Goal: Contribute content: Contribute content

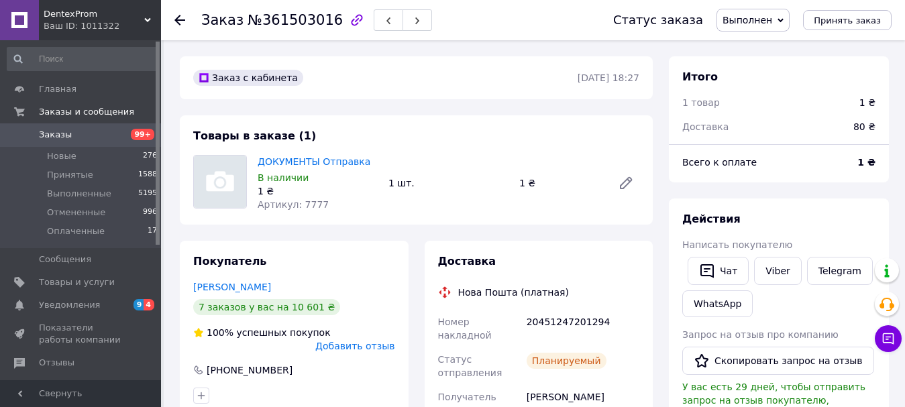
click at [128, 134] on span "99+" at bounding box center [142, 135] width 37 height 12
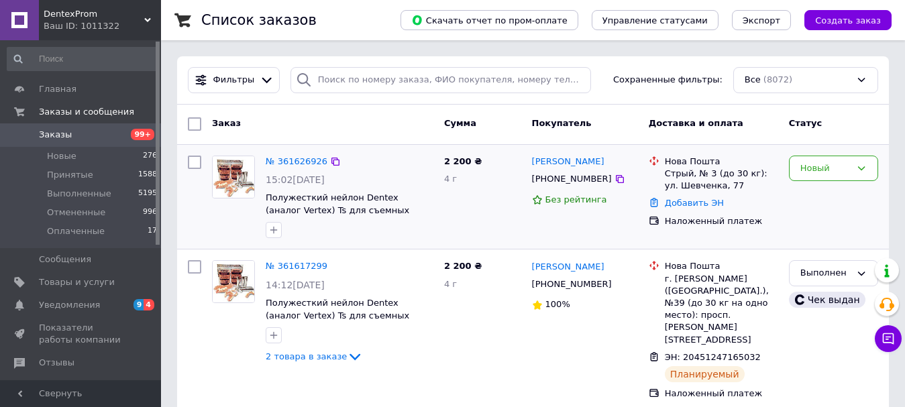
click at [301, 167] on div "№ 361626926" at bounding box center [296, 161] width 64 height 15
click at [298, 164] on link "№ 361626926" at bounding box center [297, 161] width 62 height 10
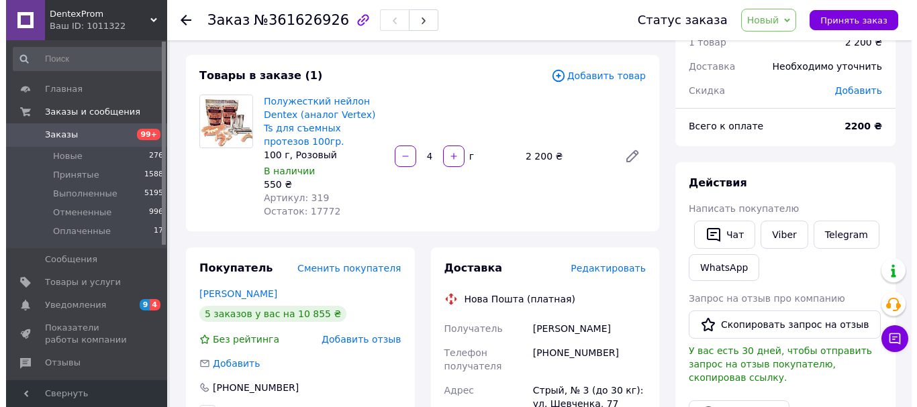
scroll to position [134, 0]
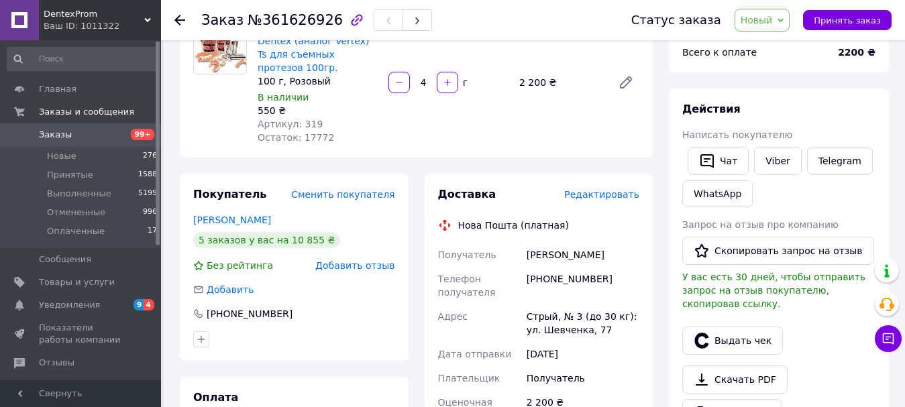
click at [587, 200] on span "Редактировать" at bounding box center [601, 194] width 75 height 11
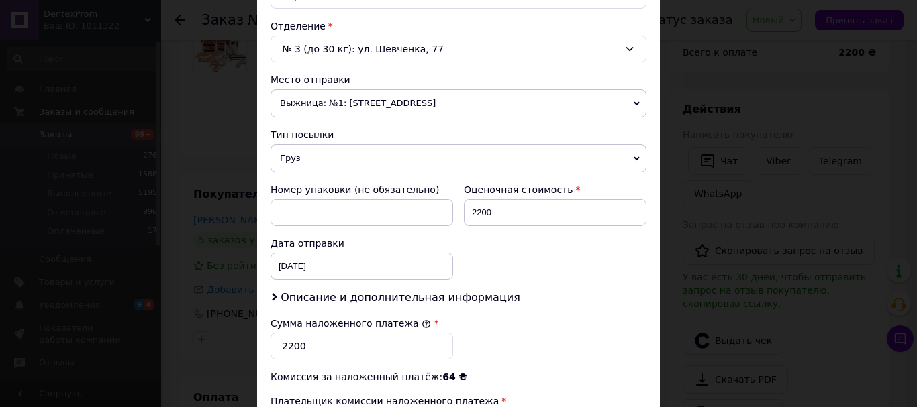
scroll to position [604, 0]
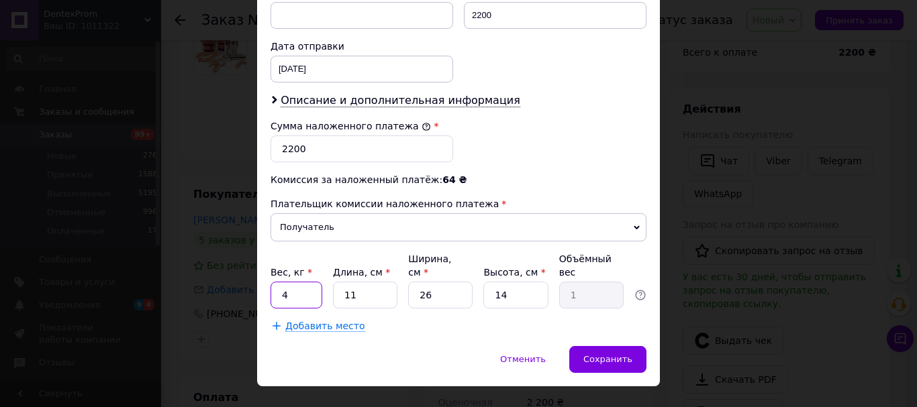
click at [307, 283] on input "4" at bounding box center [296, 295] width 52 height 27
type input "0"
type input "0.4"
type input "2"
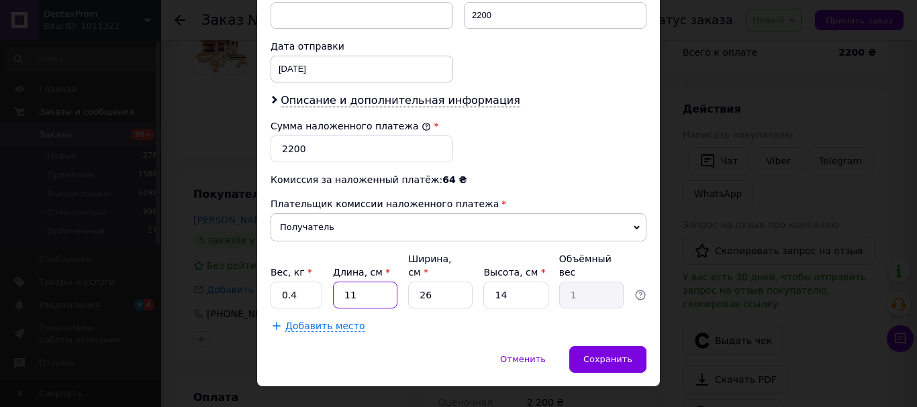
type input "0.18"
type input "20"
type input "1.82"
type input "20"
type input "1"
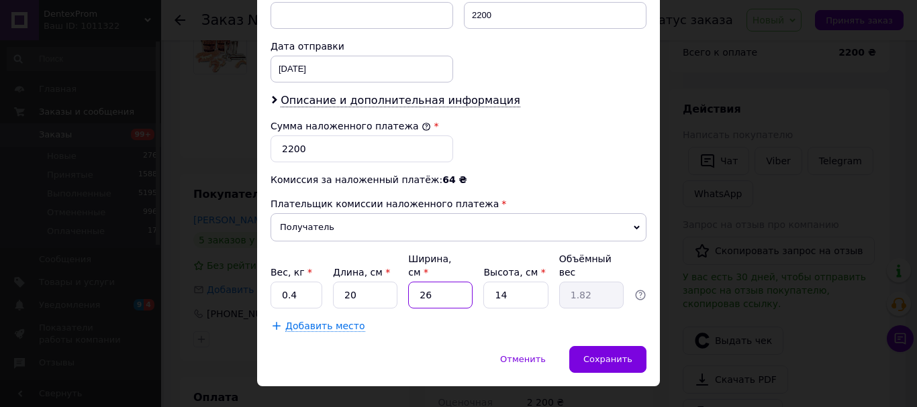
type input "0.1"
type input "15"
type input "1.05"
type input "15"
type input "5"
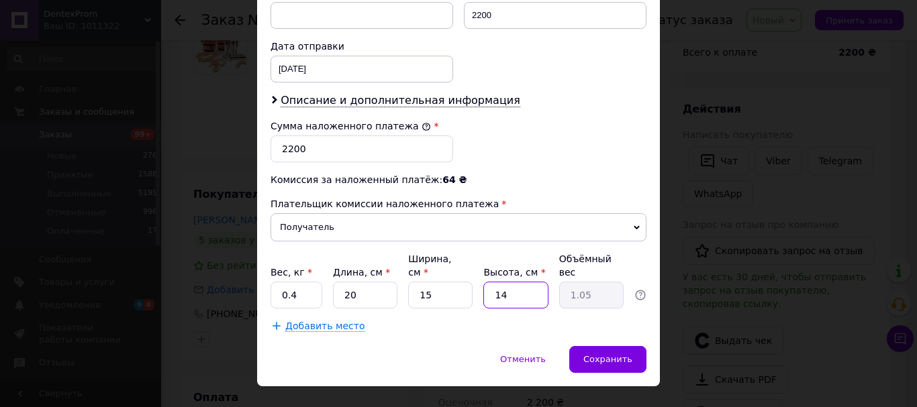
type input "0.38"
type input "5"
click at [593, 354] on span "Сохранить" at bounding box center [607, 359] width 49 height 10
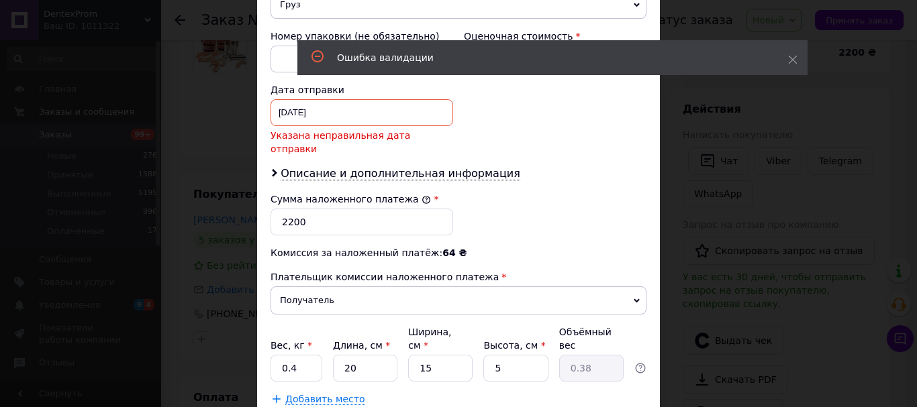
scroll to position [537, 0]
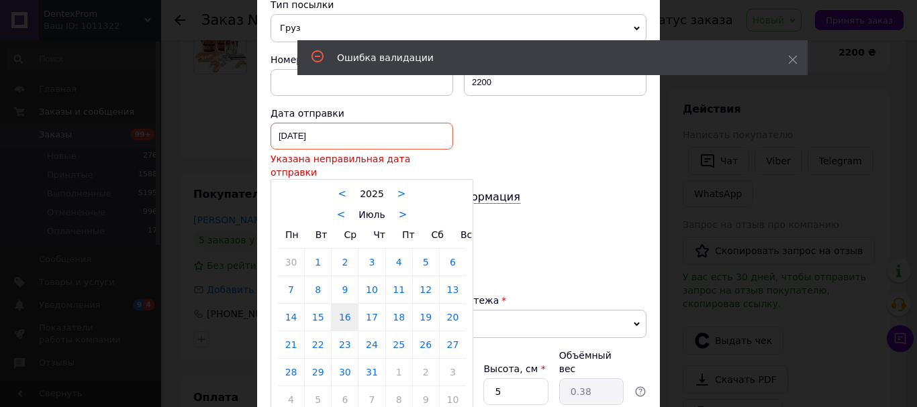
click at [352, 128] on div "16.07.2025 < 2025 > < Июль > Пн Вт Ср Чт Пт Сб Вс 30 1 2 3 4 5 6 7 8 9 10 11 12…" at bounding box center [361, 136] width 183 height 27
click at [401, 209] on link ">" at bounding box center [403, 215] width 9 height 12
click at [402, 209] on link ">" at bounding box center [406, 215] width 9 height 12
click at [399, 207] on div "< Сентябрь >" at bounding box center [372, 214] width 188 height 14
click at [409, 209] on link ">" at bounding box center [413, 215] width 9 height 12
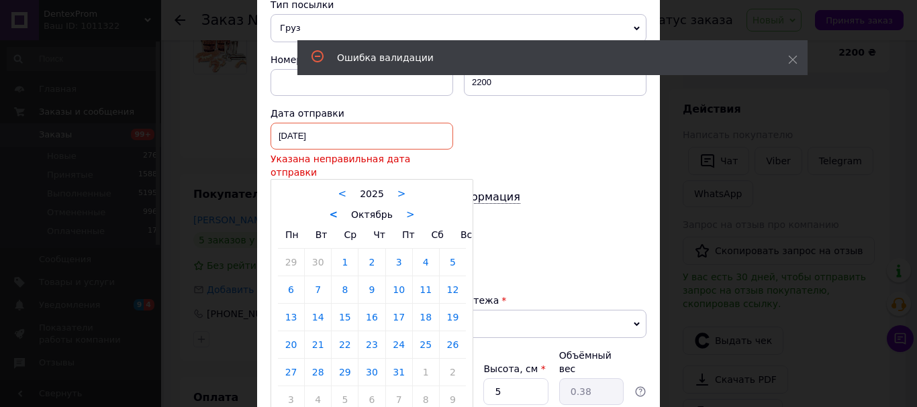
click at [333, 209] on link "<" at bounding box center [334, 215] width 9 height 12
click at [393, 277] on link "12" at bounding box center [399, 290] width 26 height 27
type input "[DATE]"
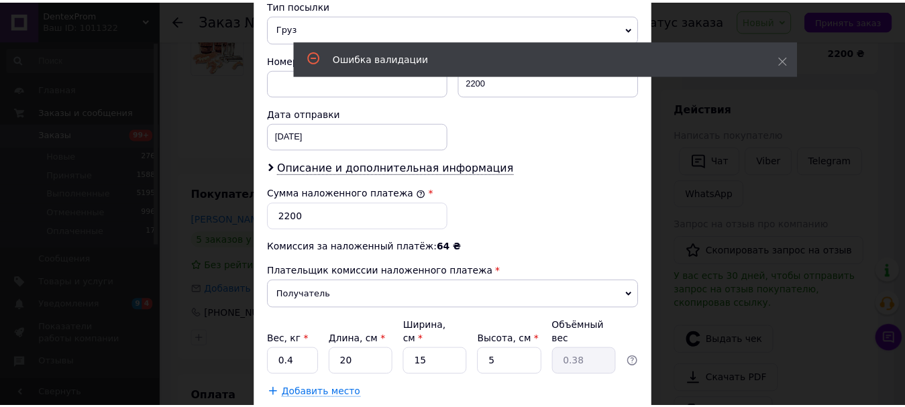
scroll to position [617, 0]
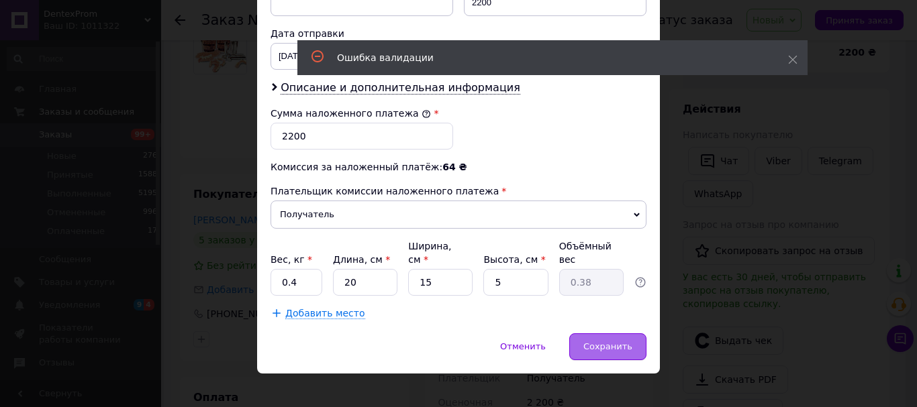
click at [598, 344] on div "Сохранить" at bounding box center [607, 347] width 77 height 27
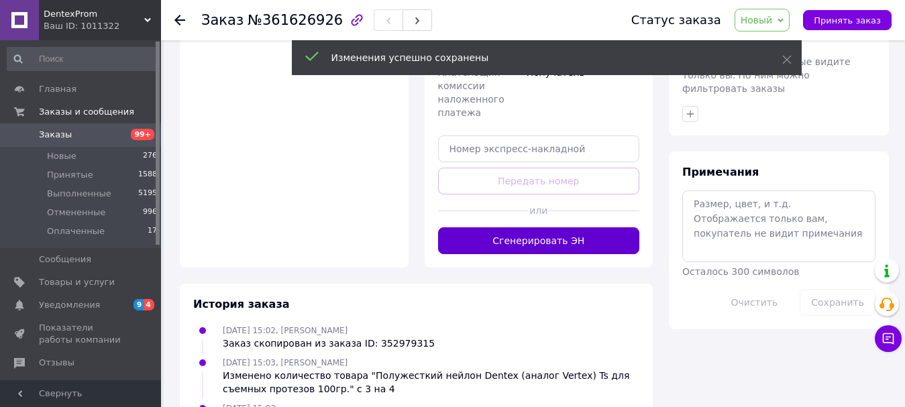
click at [559, 244] on button "Сгенерировать ЭН" at bounding box center [539, 241] width 202 height 27
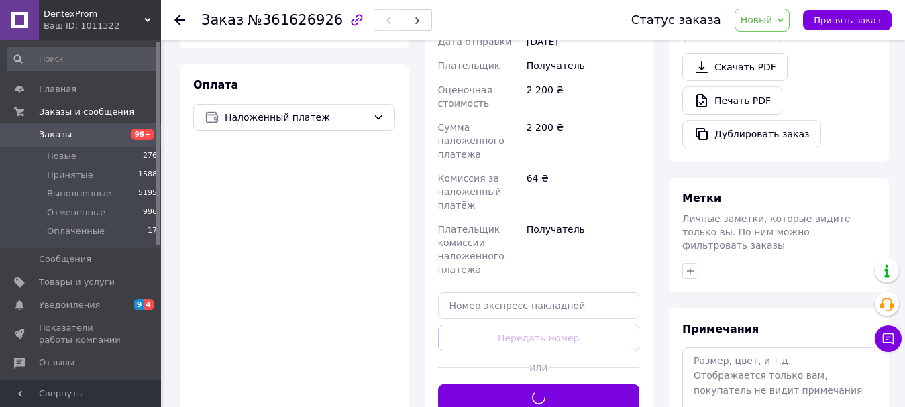
scroll to position [470, 0]
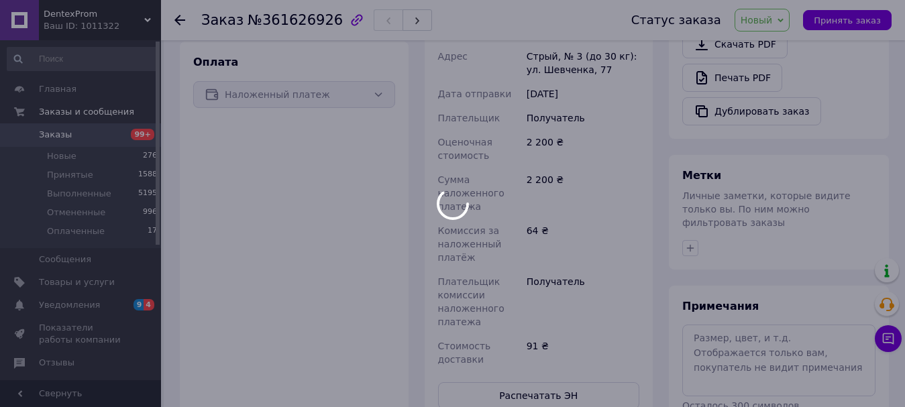
click at [554, 339] on div at bounding box center [452, 203] width 905 height 407
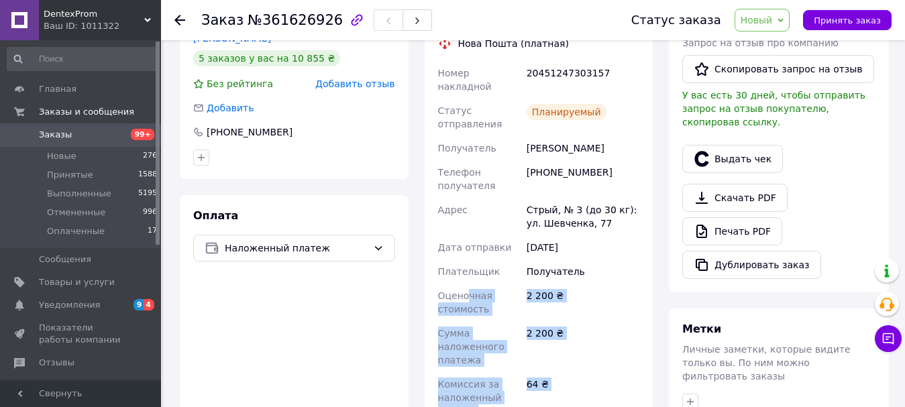
scroll to position [268, 0]
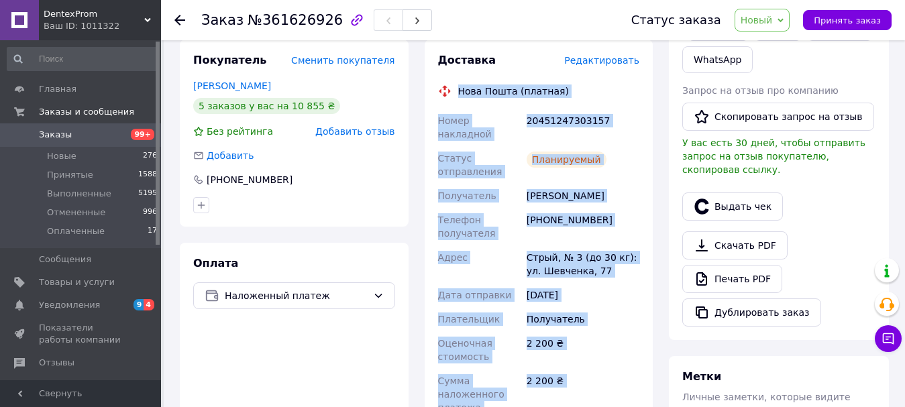
drag, startPoint x: 560, startPoint y: 345, endPoint x: 449, endPoint y: 91, distance: 277.4
click at [449, 91] on div "Доставка Редактировать Нова Пошта (платная) Номер накладной 20451247303157 Стат…" at bounding box center [539, 332] width 202 height 558
copy div "Нова Пошта (платная) Номер накладной 20451247303157 Статус отправления Планируе…"
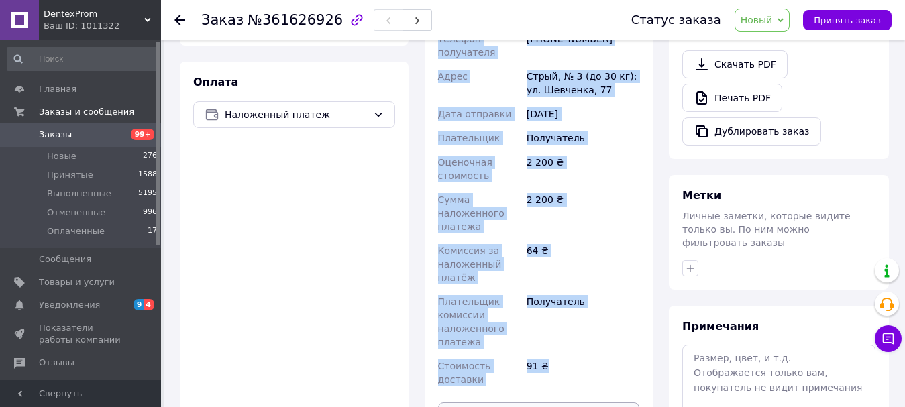
scroll to position [604, 0]
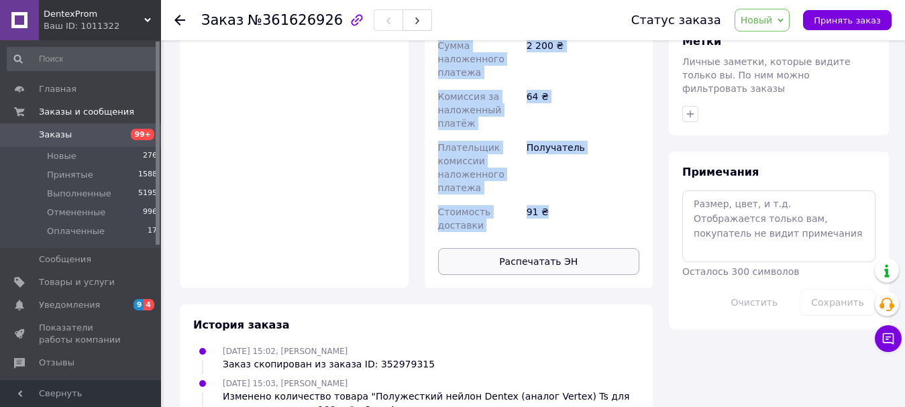
click at [531, 248] on button "Распечатать ЭН" at bounding box center [539, 261] width 202 height 27
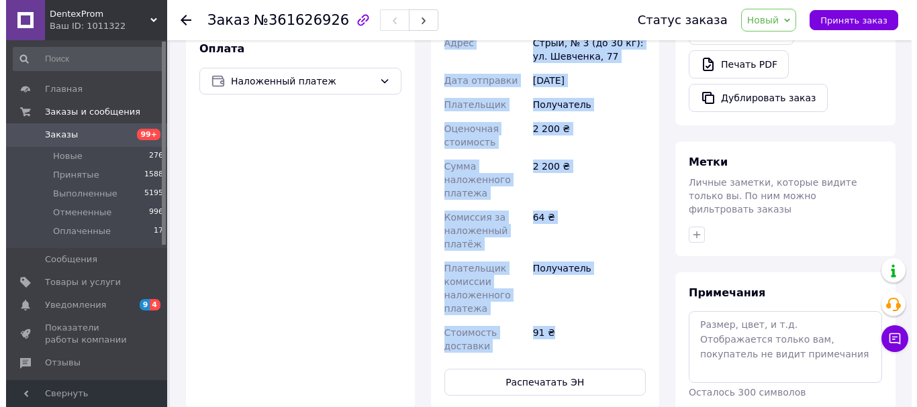
scroll to position [268, 0]
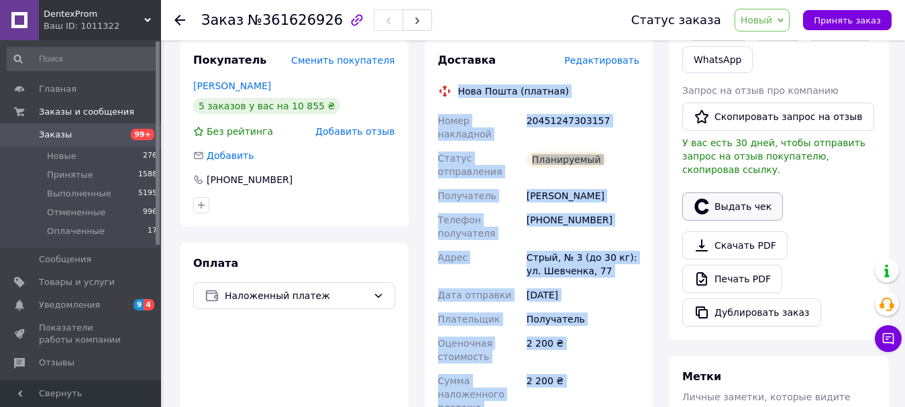
drag, startPoint x: 725, startPoint y: 179, endPoint x: 718, endPoint y: 194, distance: 16.5
click at [718, 194] on button "Выдать чек" at bounding box center [733, 207] width 101 height 28
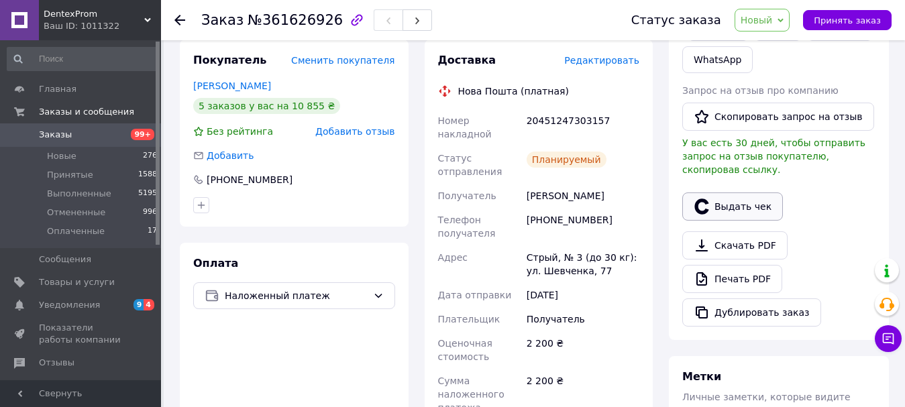
click at [701, 199] on icon "button" at bounding box center [702, 207] width 16 height 16
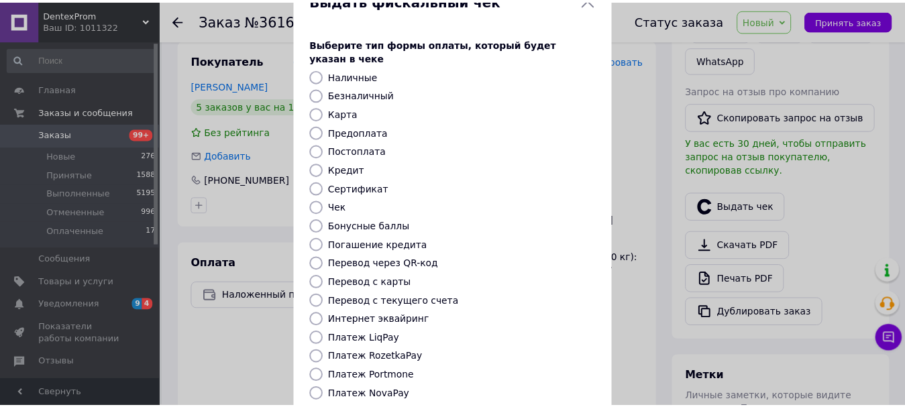
scroll to position [169, 0]
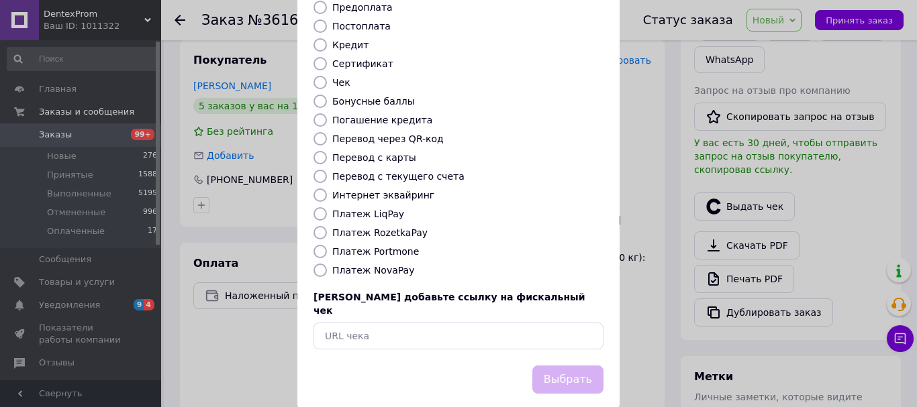
click at [379, 268] on div "Выберите тип формы оплаты, который будет указан в чеке Наличные Безналичный Кар…" at bounding box center [458, 131] width 322 height 470
click at [377, 265] on label "Платеж NovaPay" at bounding box center [373, 270] width 82 height 11
click at [327, 264] on input "Платеж NovaPay" at bounding box center [319, 270] width 13 height 13
radio input "true"
click at [566, 366] on button "Выбрать" at bounding box center [567, 380] width 71 height 29
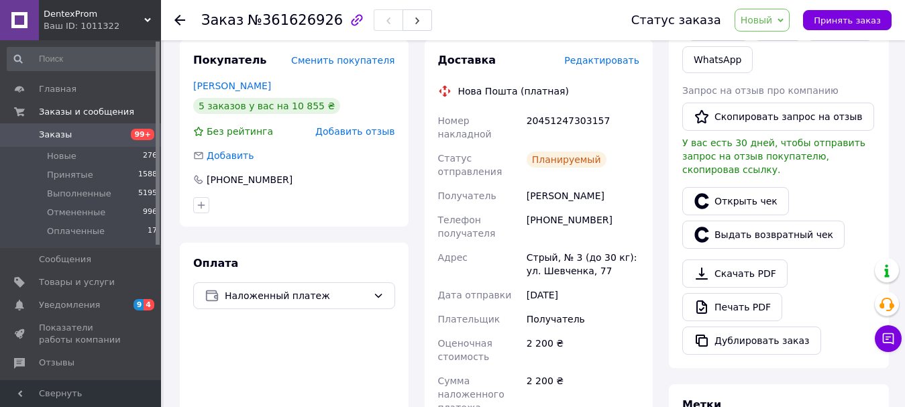
click at [756, 19] on span "Новый" at bounding box center [757, 20] width 32 height 11
click at [771, 60] on li "Выполнен" at bounding box center [771, 67] width 71 height 20
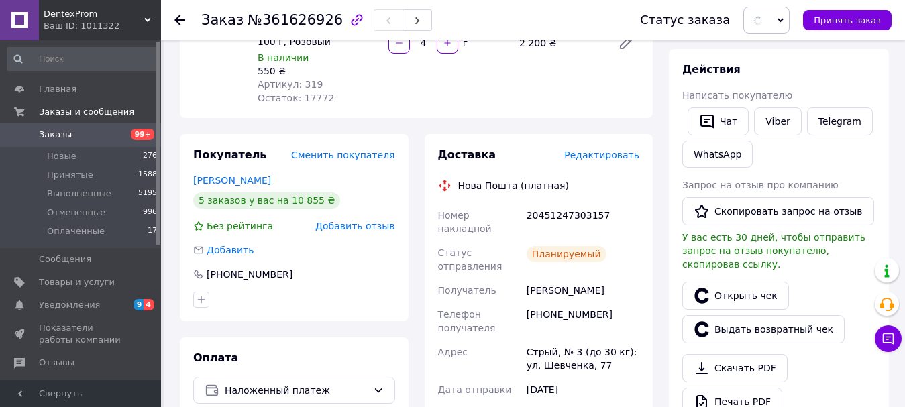
scroll to position [67, 0]
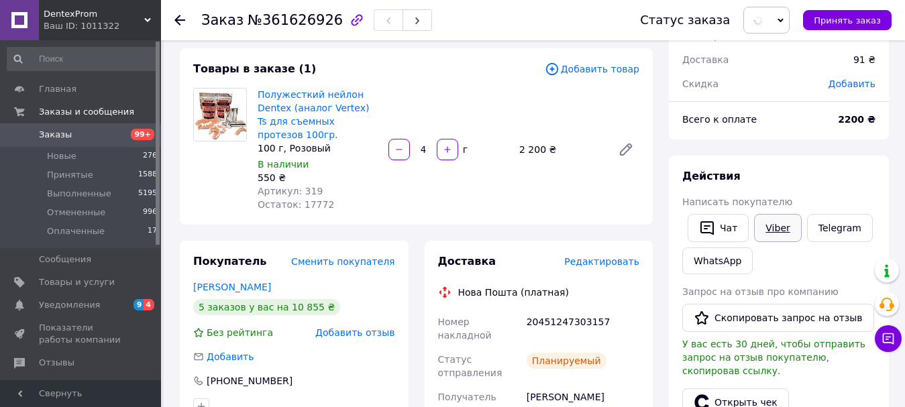
click at [768, 221] on link "Viber" at bounding box center [777, 228] width 47 height 28
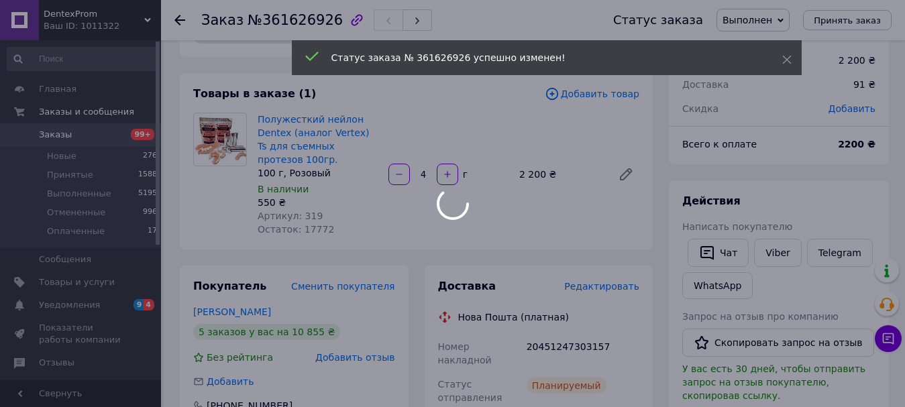
scroll to position [0, 0]
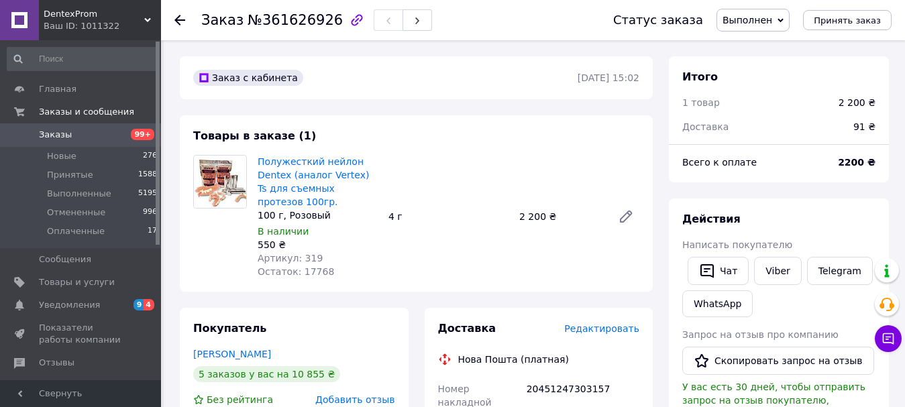
click at [83, 136] on span "Заказы" at bounding box center [81, 135] width 85 height 12
click at [70, 283] on span "Товары и услуги" at bounding box center [77, 283] width 76 height 12
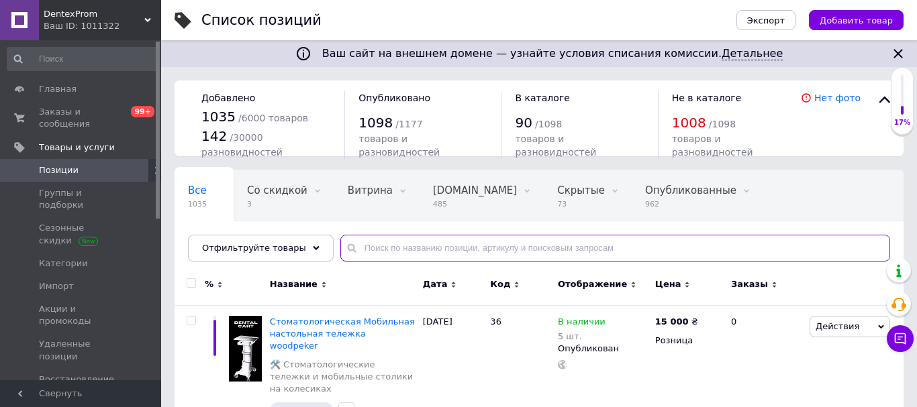
click at [383, 244] on input "text" at bounding box center [615, 248] width 550 height 27
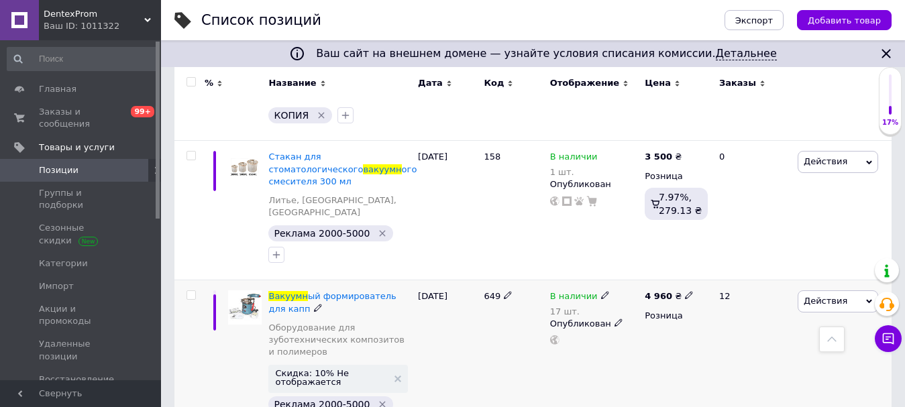
scroll to position [738, 0]
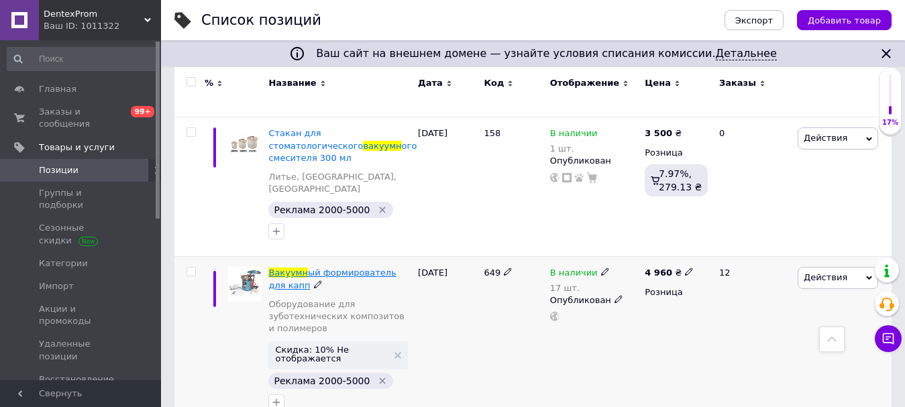
type input "вакуумн"
click at [349, 268] on span "ый формирователь для капп" at bounding box center [332, 279] width 128 height 22
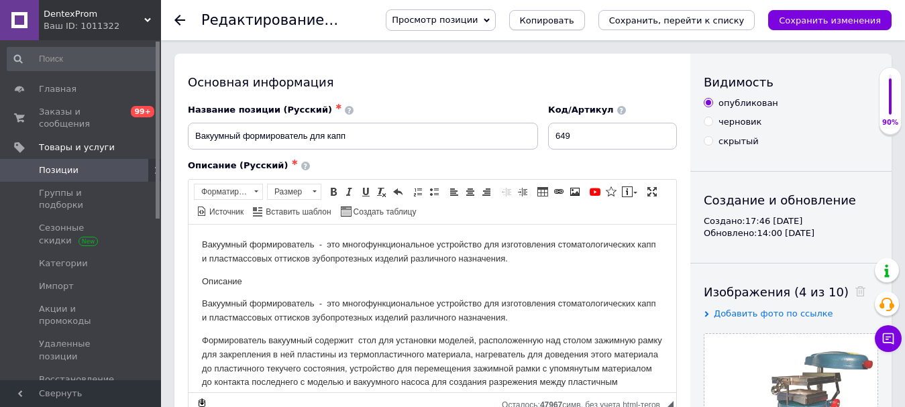
click at [570, 27] on button "Копировать" at bounding box center [547, 20] width 76 height 20
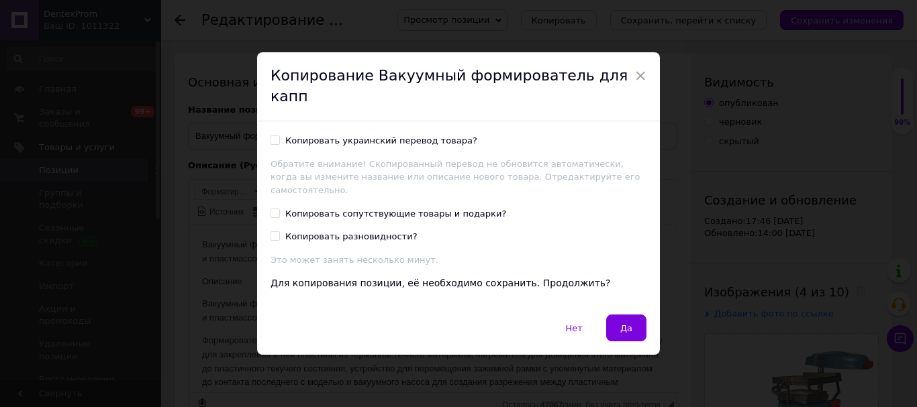
click at [402, 135] on div "Копировать украинский перевод товара?" at bounding box center [381, 141] width 192 height 12
click at [279, 136] on input "Копировать украинский перевод товара?" at bounding box center [274, 140] width 9 height 9
checkbox input "true"
click at [628, 323] on span "Да" at bounding box center [626, 328] width 12 height 10
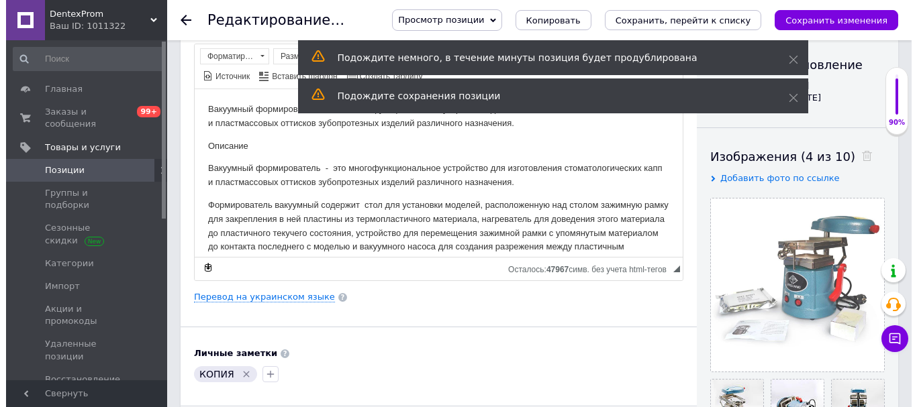
scroll to position [268, 0]
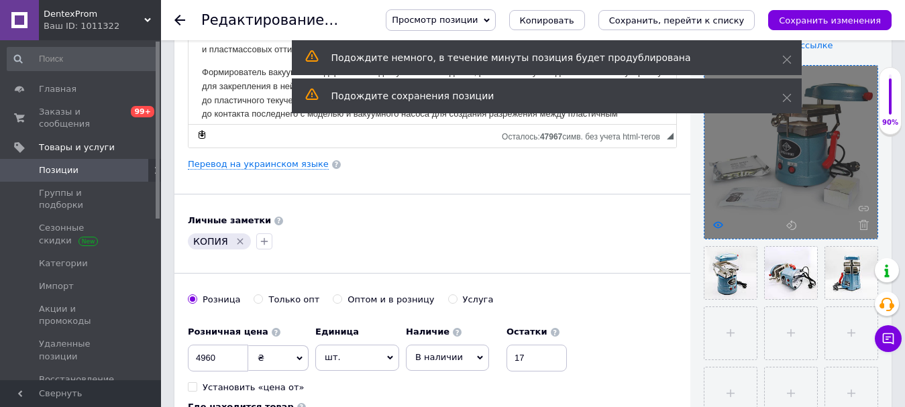
click at [723, 223] on icon at bounding box center [718, 225] width 10 height 10
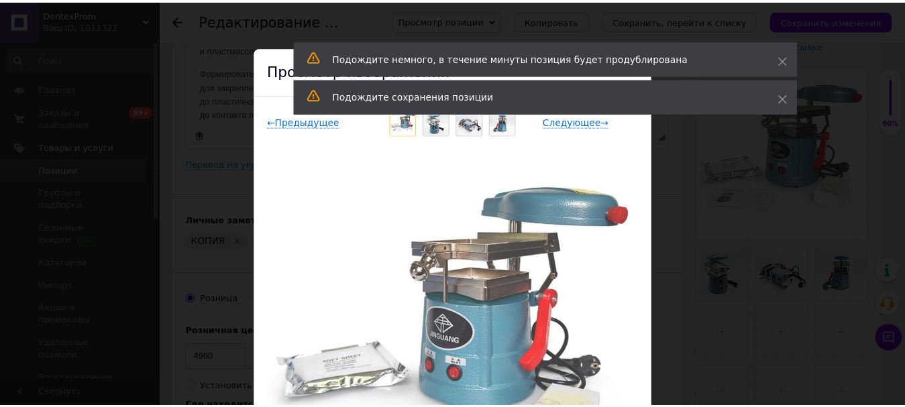
scroll to position [217, 0]
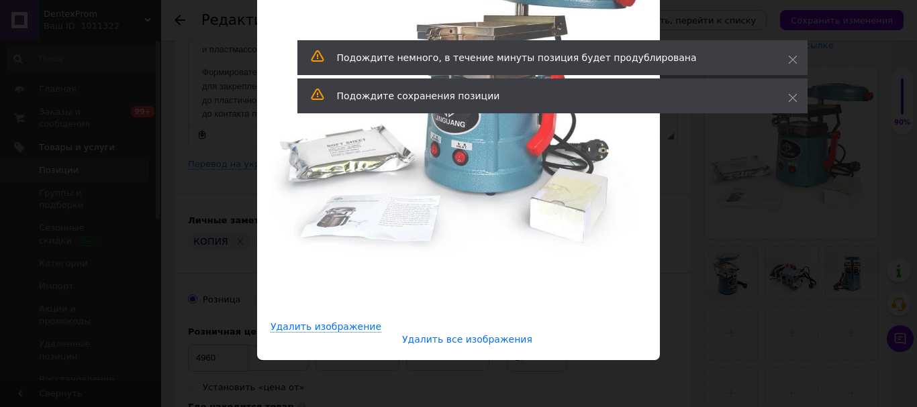
click at [477, 339] on span "Удалить все изображения" at bounding box center [467, 339] width 130 height 11
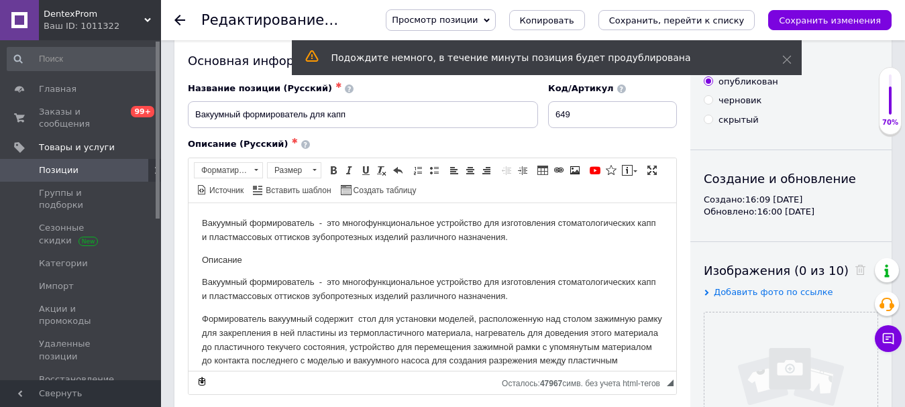
scroll to position [0, 0]
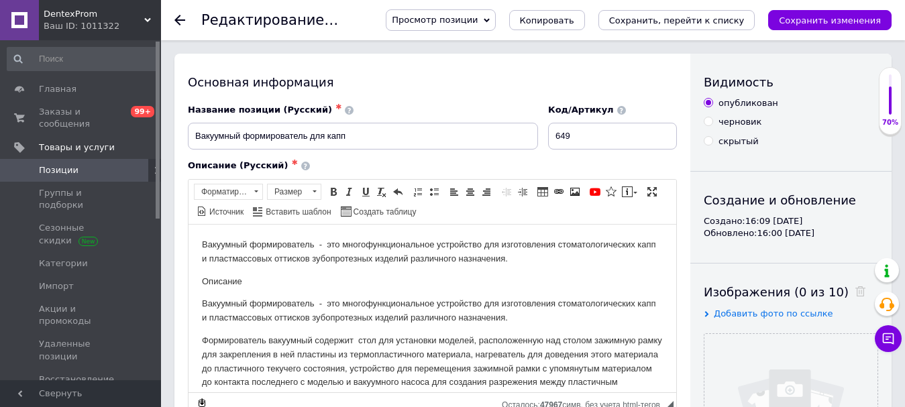
click at [765, 312] on span "Добавить фото по ссылке" at bounding box center [773, 314] width 119 height 10
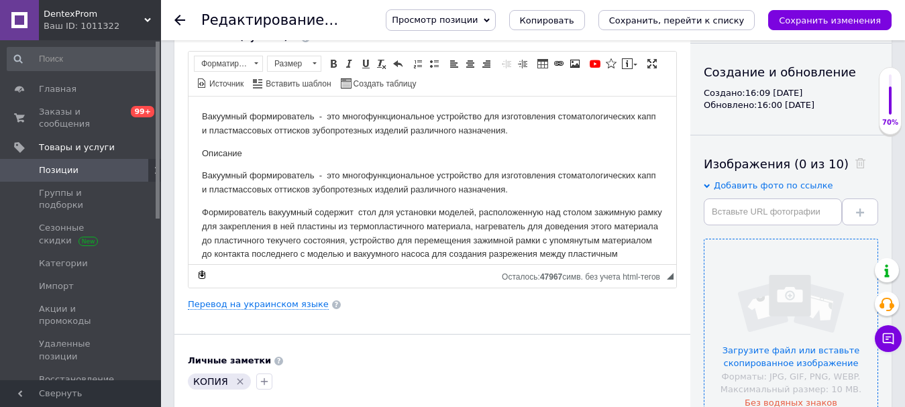
scroll to position [134, 0]
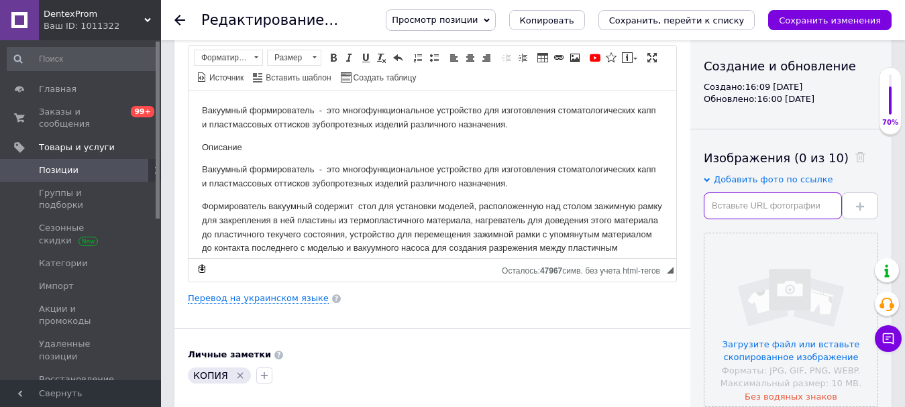
click at [741, 201] on input "text" at bounding box center [773, 206] width 138 height 27
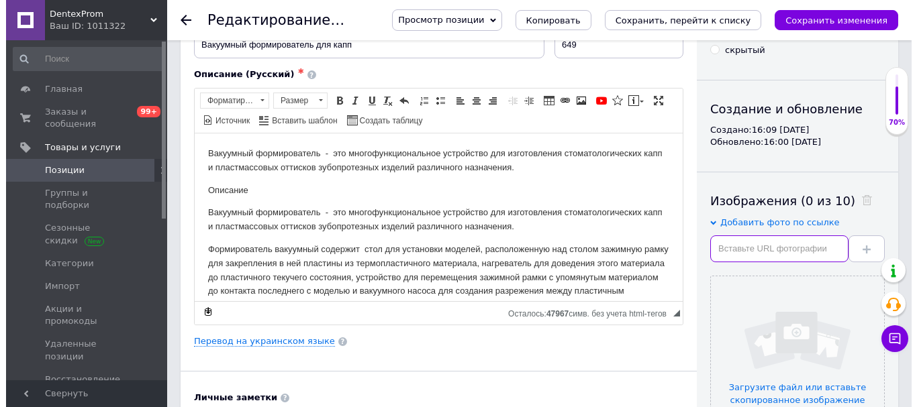
scroll to position [67, 0]
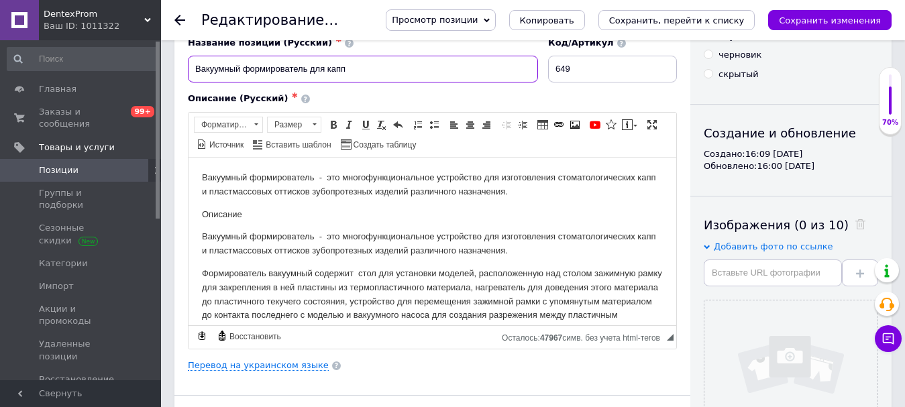
click at [367, 70] on input "Вакуумный формирователь для капп" at bounding box center [363, 69] width 350 height 27
paste input "ысокомощный аппарат для вакуумной формовки"
type input "Высокомощный аппарат для вакуумной формовки"
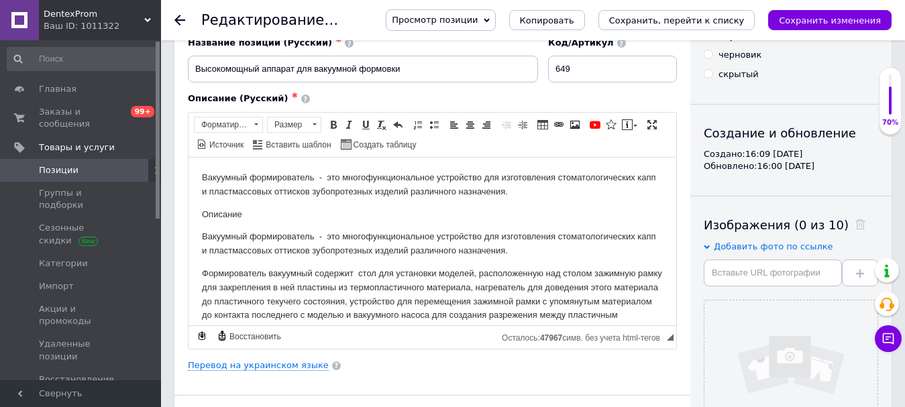
click at [250, 372] on div "Основная информация Название позиции (Русский) ✱ Высокомощный аппарат для вакуу…" at bounding box center [432, 378] width 516 height 783
click at [251, 369] on link "Перевод на украинском языке" at bounding box center [258, 365] width 141 height 11
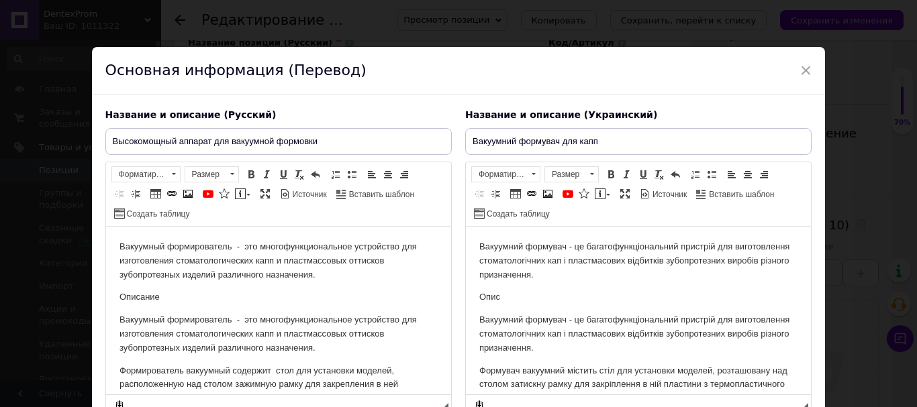
scroll to position [0, 0]
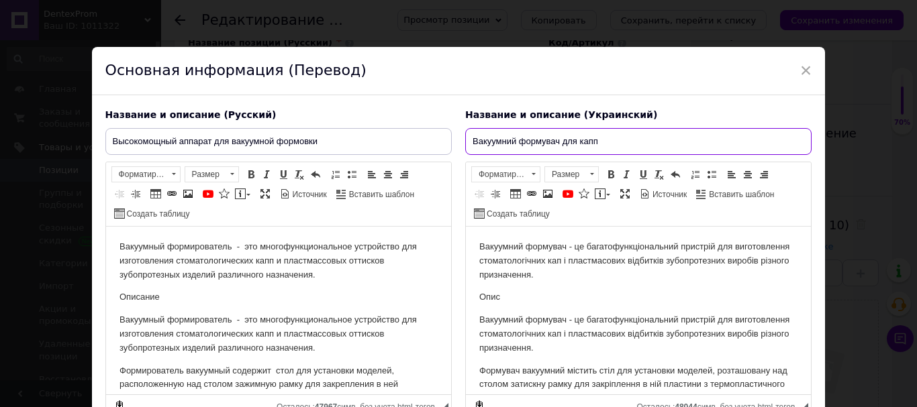
click at [545, 146] on input "Вакуумний формувач для капп" at bounding box center [638, 141] width 346 height 27
paste input "ысокомощный аппарат для вакуумной формовки"
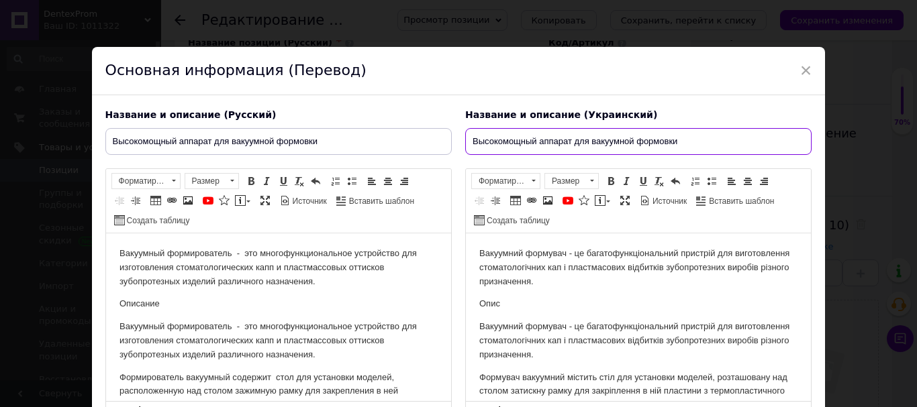
paste input "🦷 Високопотужний апарат для вакуумного формування"
type input "🦷 Високопотужний апарат для вакуумного формування"
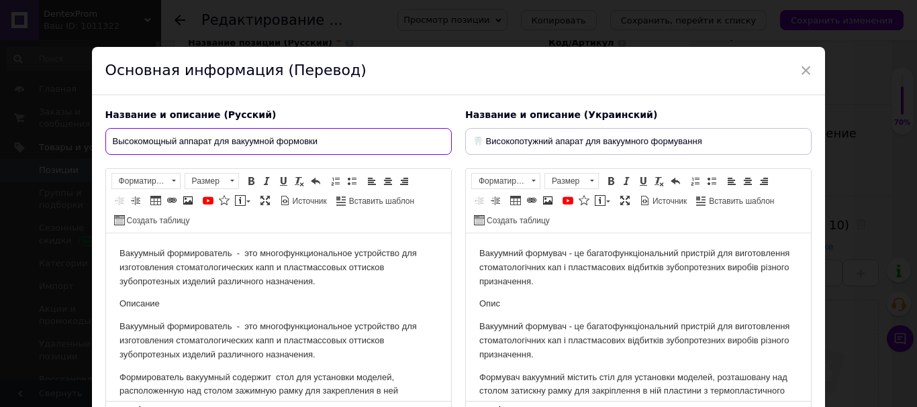
click at [422, 149] on input "Высокомощный аппарат для вакуумной формовки" at bounding box center [278, 141] width 346 height 27
paste input "🦷"
type input "🦷 Высокомощный аппарат для вакуумной формовки"
click at [335, 256] on p "Вакуумный формирователь - это многофункциональное устройство для изготовления с…" at bounding box center [278, 268] width 318 height 42
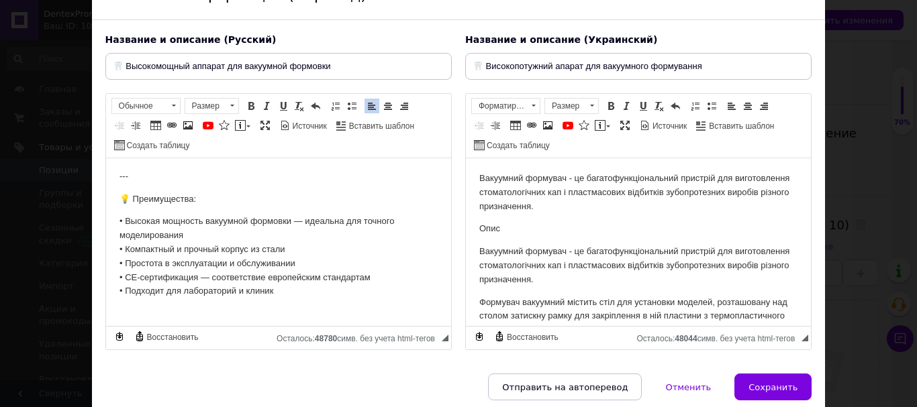
scroll to position [129, 0]
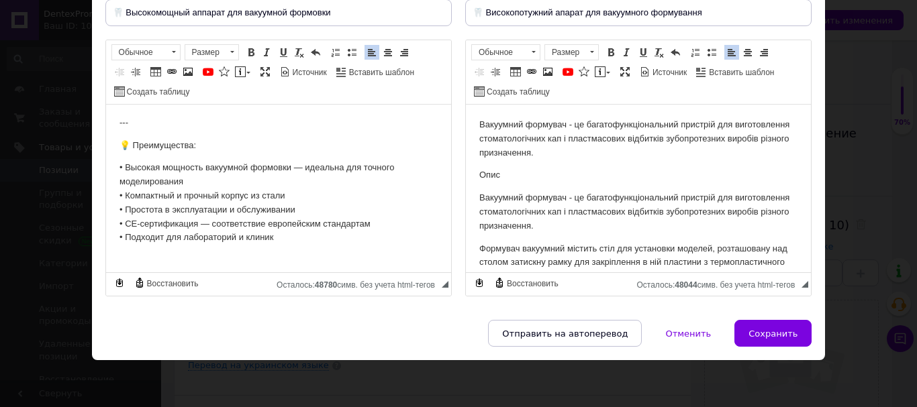
click at [587, 249] on p "Формувач вакуумний містить стіл для установки моделей, розташовану над столом з…" at bounding box center [638, 284] width 318 height 84
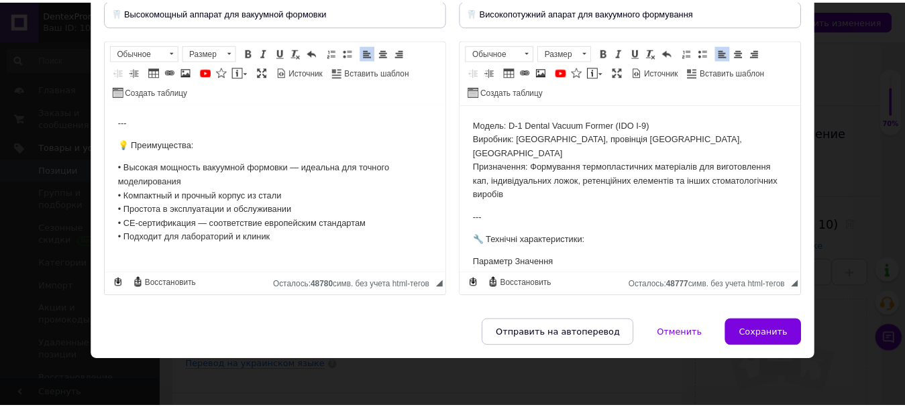
scroll to position [562, 0]
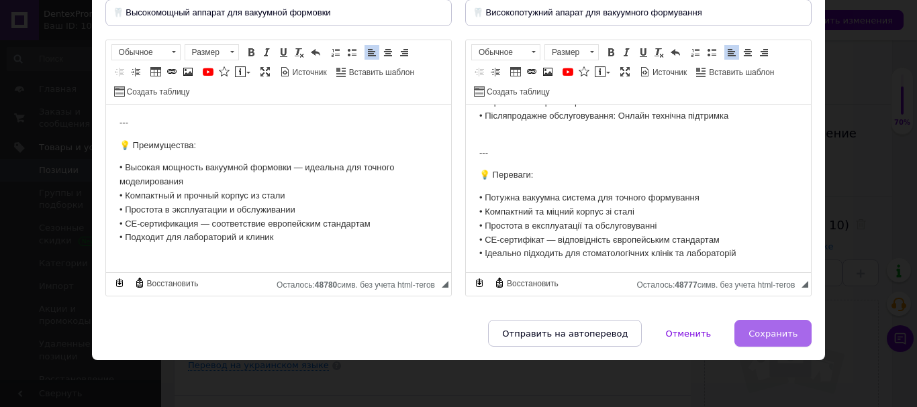
click at [768, 334] on span "Сохранить" at bounding box center [772, 334] width 49 height 10
type input "🦷 Высокомощный аппарат для вакуумной формовки"
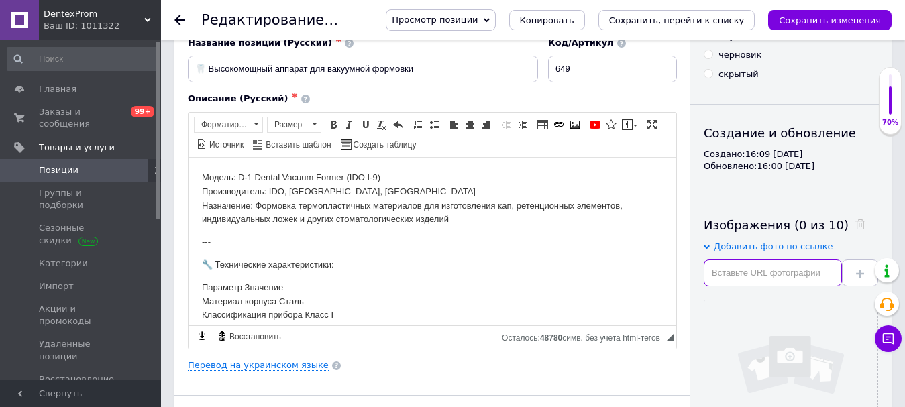
click at [756, 274] on input "text" at bounding box center [773, 273] width 138 height 27
click at [742, 272] on input "text" at bounding box center [773, 273] width 138 height 27
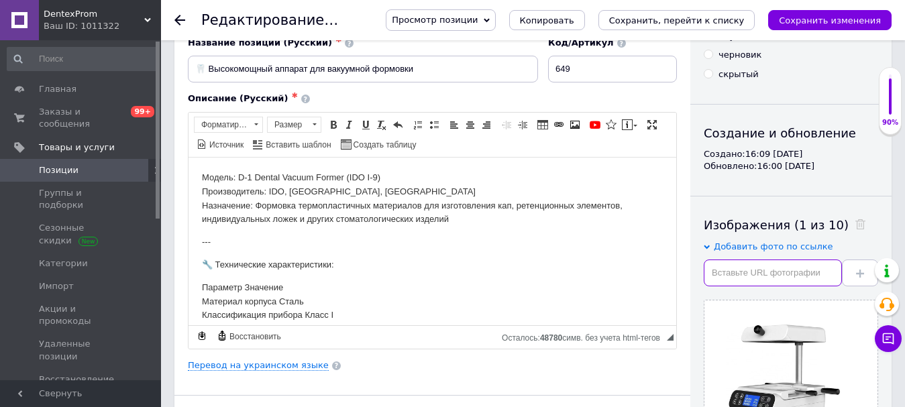
click at [735, 268] on input "text" at bounding box center [773, 273] width 138 height 27
click at [719, 268] on input "text" at bounding box center [773, 273] width 138 height 27
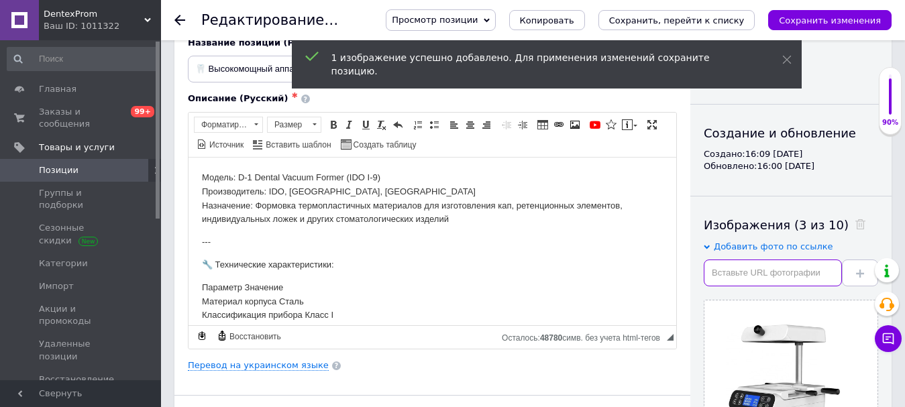
click at [739, 279] on input "text" at bounding box center [773, 273] width 138 height 27
click at [720, 265] on input "text" at bounding box center [773, 273] width 138 height 27
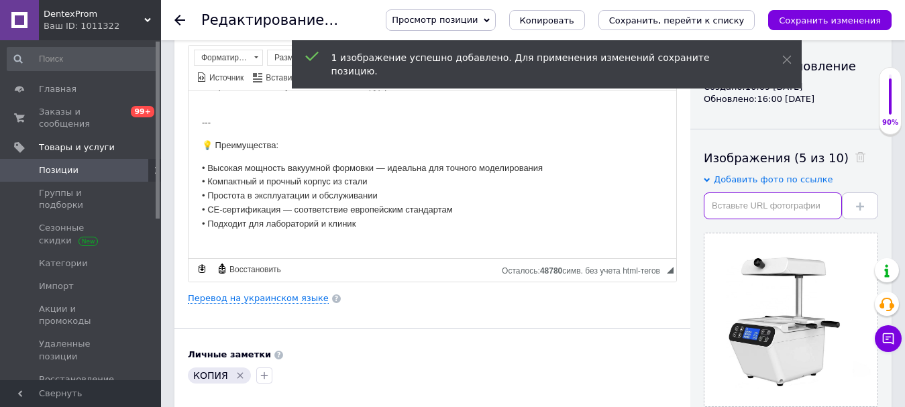
scroll to position [268, 0]
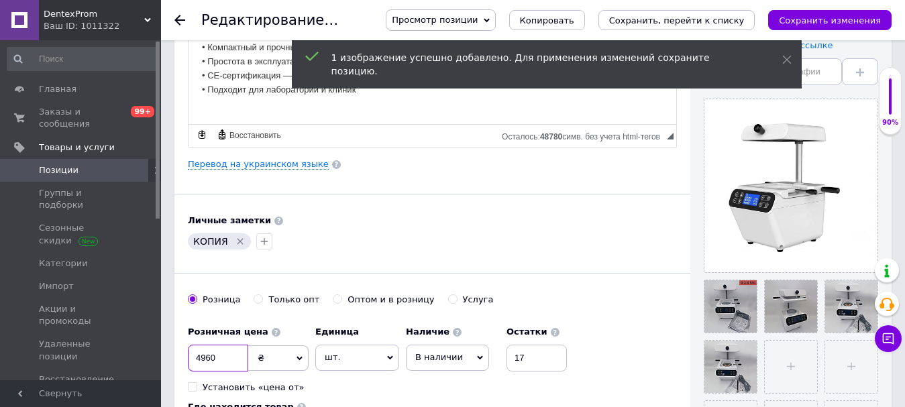
click at [223, 356] on input "4960" at bounding box center [218, 358] width 60 height 27
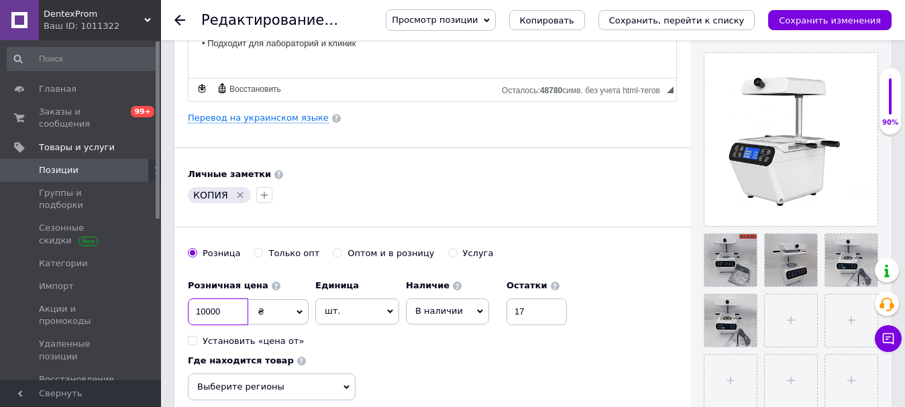
scroll to position [403, 0]
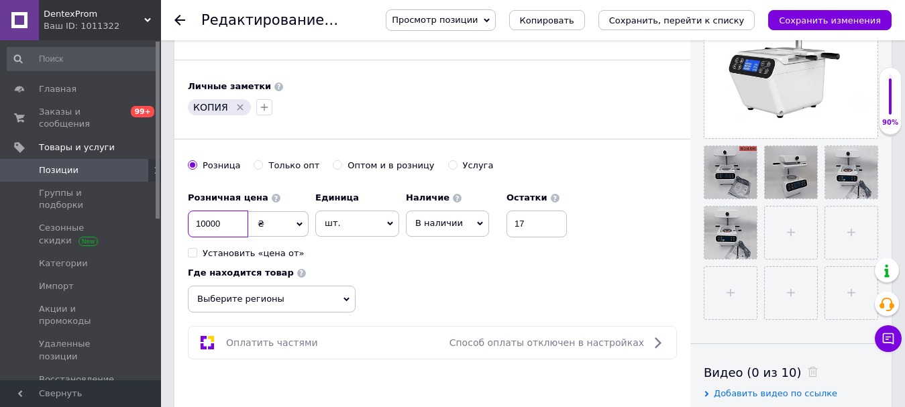
type input "10000"
click at [512, 234] on input "17" at bounding box center [537, 224] width 60 height 27
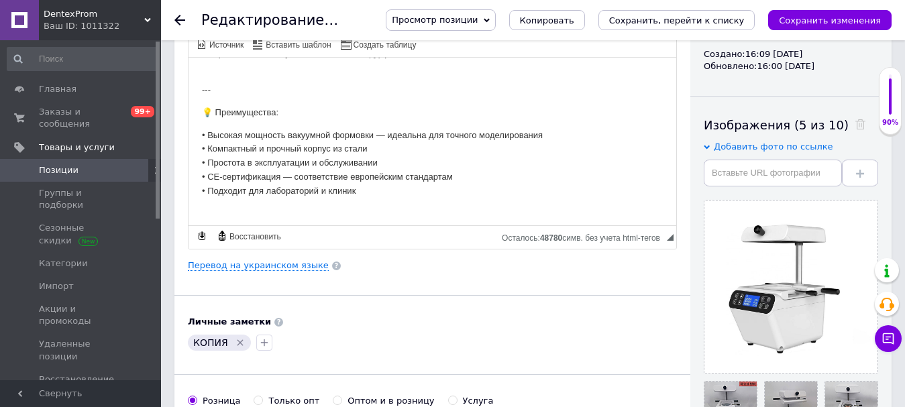
scroll to position [134, 0]
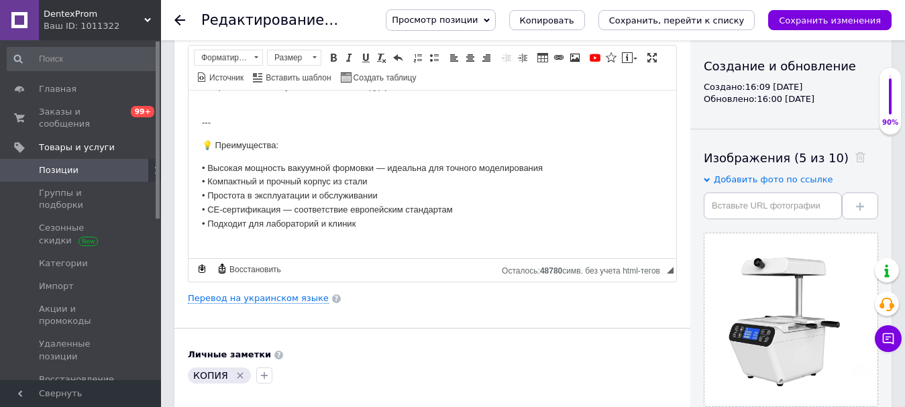
type input "1"
click at [846, 15] on icon "Сохранить изменения" at bounding box center [830, 20] width 102 height 10
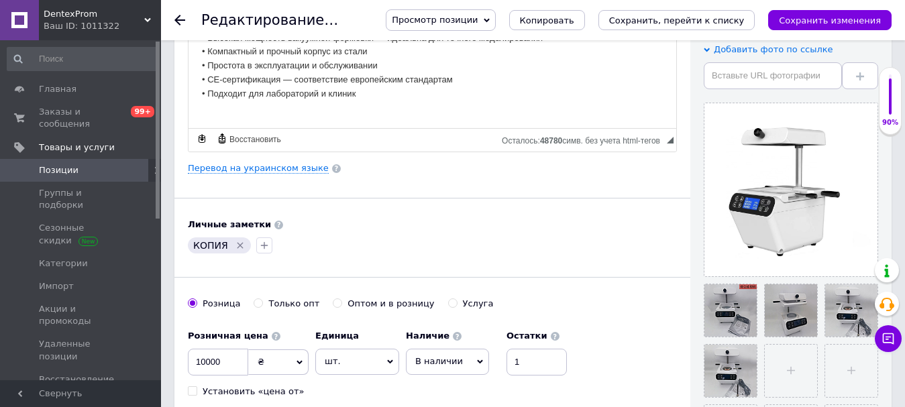
scroll to position [268, 0]
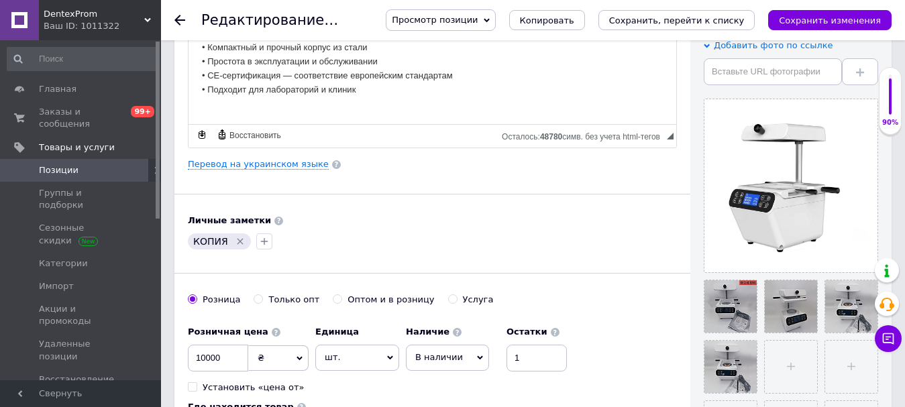
click at [437, 354] on span "В наличии" at bounding box center [439, 357] width 48 height 10
click at [462, 361] on span "В наличии" at bounding box center [447, 358] width 83 height 26
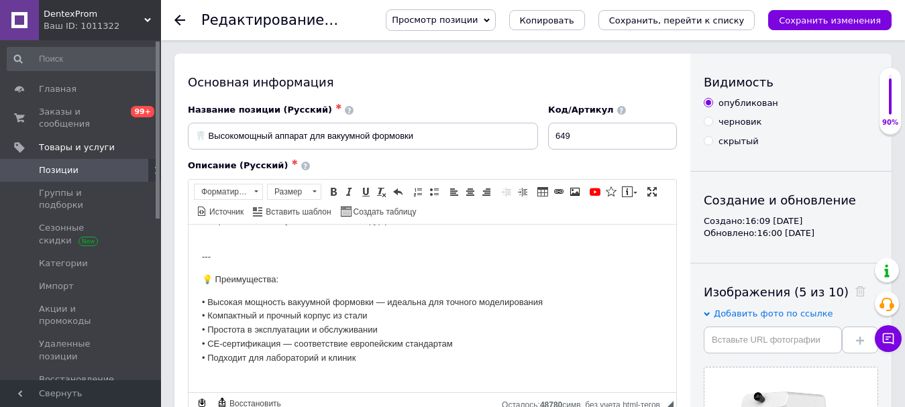
click at [721, 144] on div "скрытый" at bounding box center [739, 142] width 40 height 12
click at [713, 144] on input "скрытый" at bounding box center [708, 140] width 9 height 9
radio input "true"
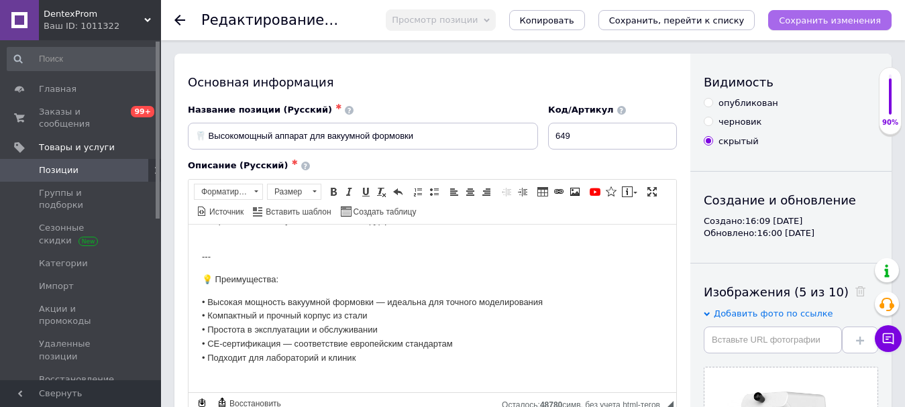
click at [826, 24] on icon "Сохранить изменения" at bounding box center [830, 20] width 102 height 10
